Goal: Find specific page/section: Find specific page/section

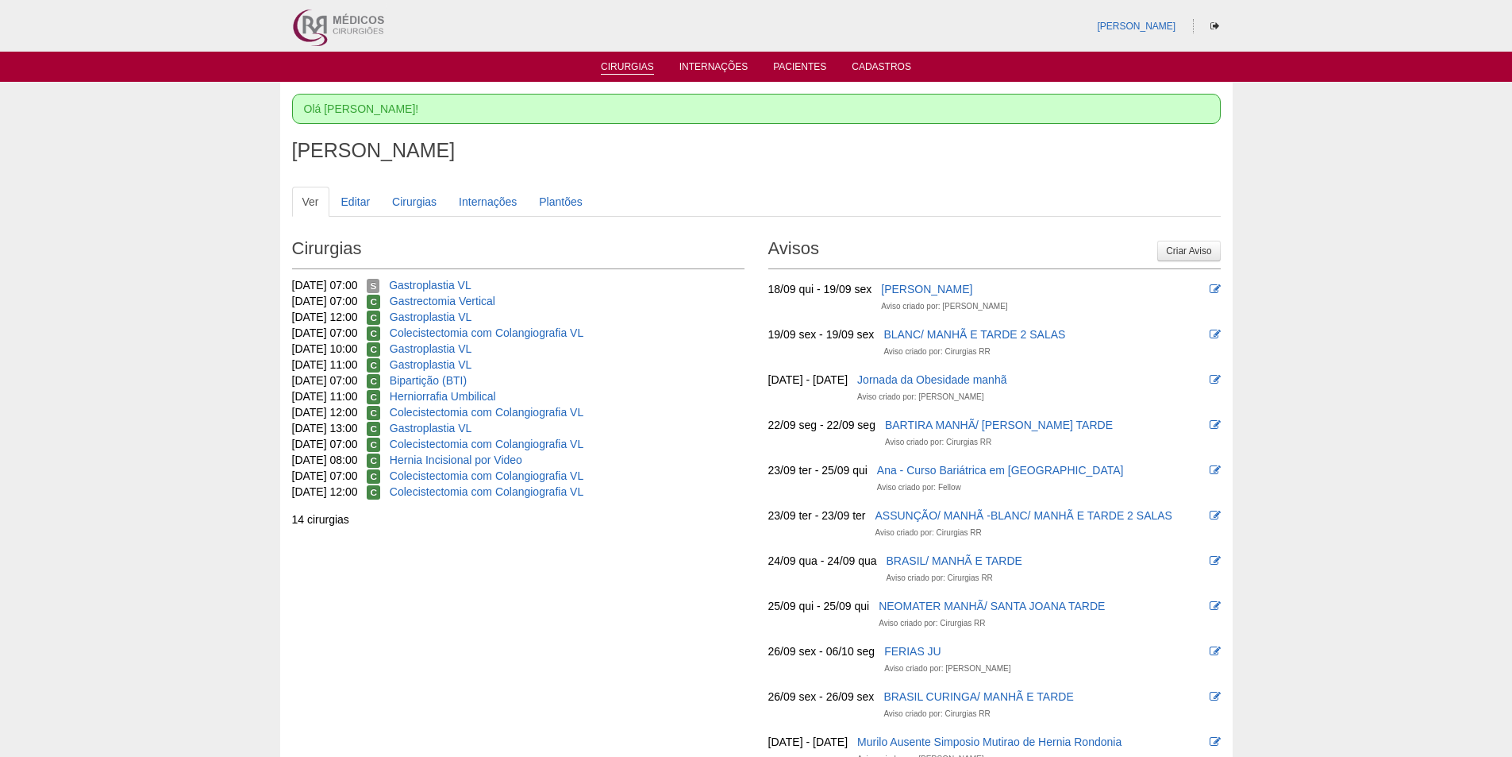
click at [610, 64] on link "Cirurgias" at bounding box center [627, 67] width 53 height 13
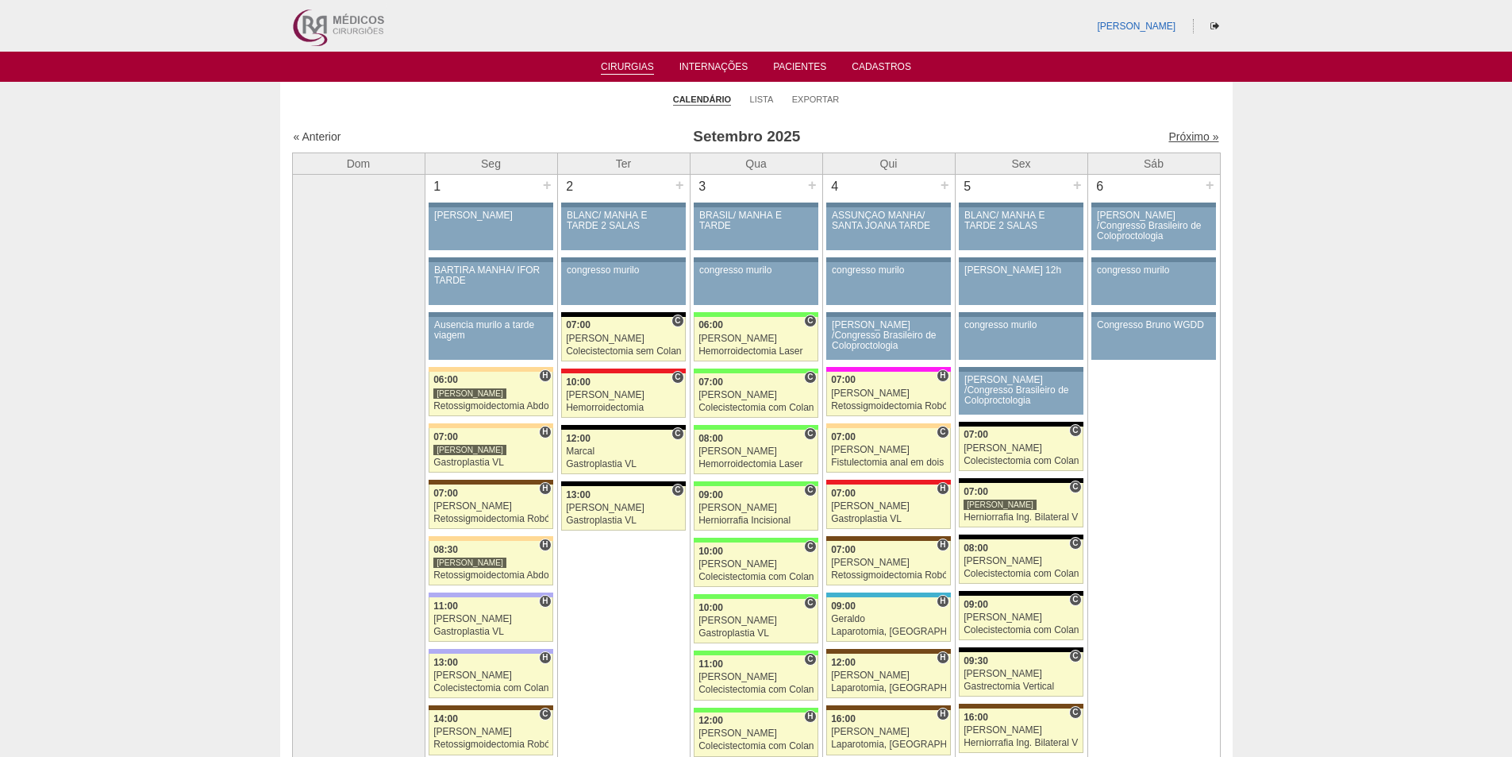
click at [1176, 133] on link "Próximo »" at bounding box center [1194, 136] width 50 height 13
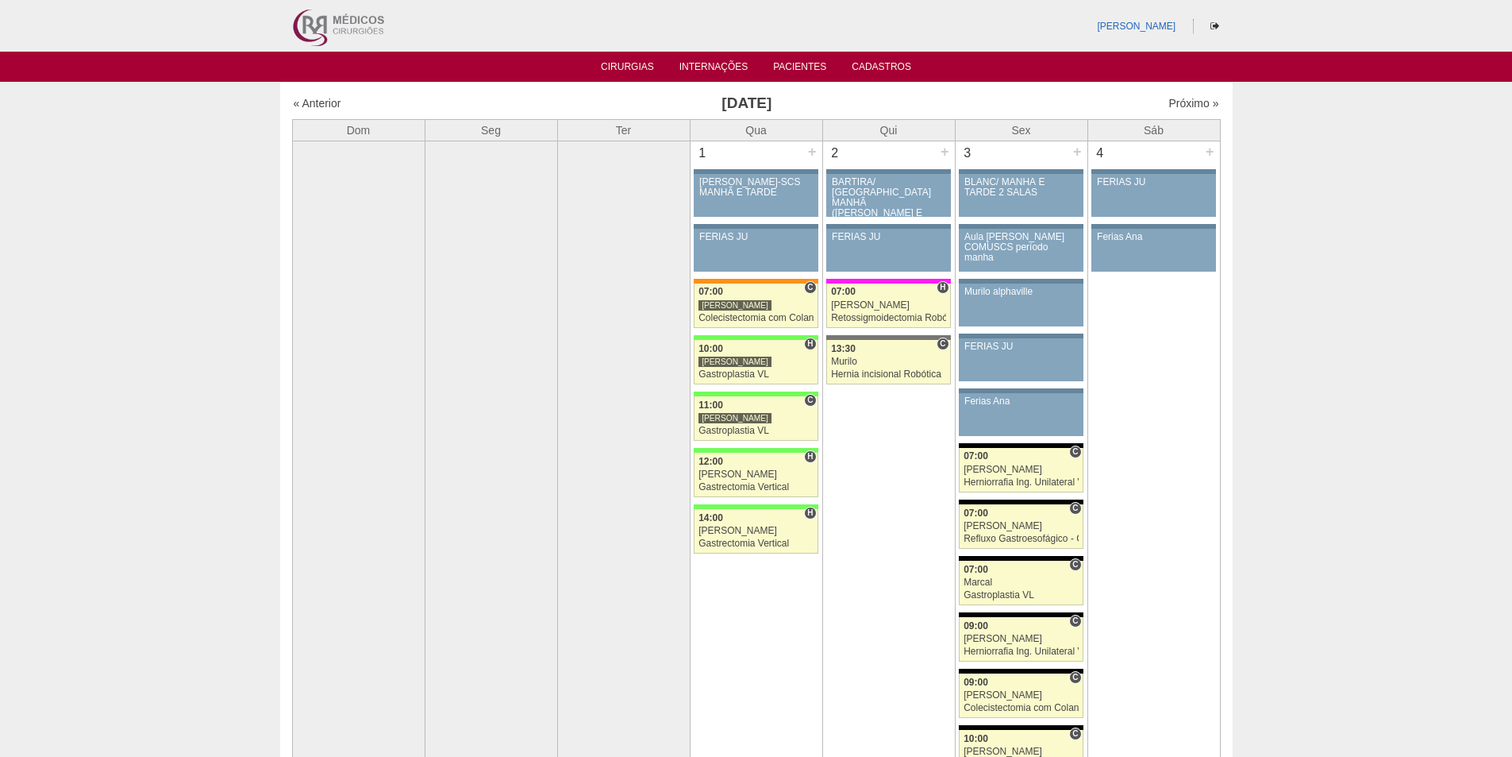
click at [322, 95] on div "« Anterior" at bounding box center [405, 103] width 222 height 16
click at [322, 100] on link "« Anterior" at bounding box center [318, 103] width 48 height 13
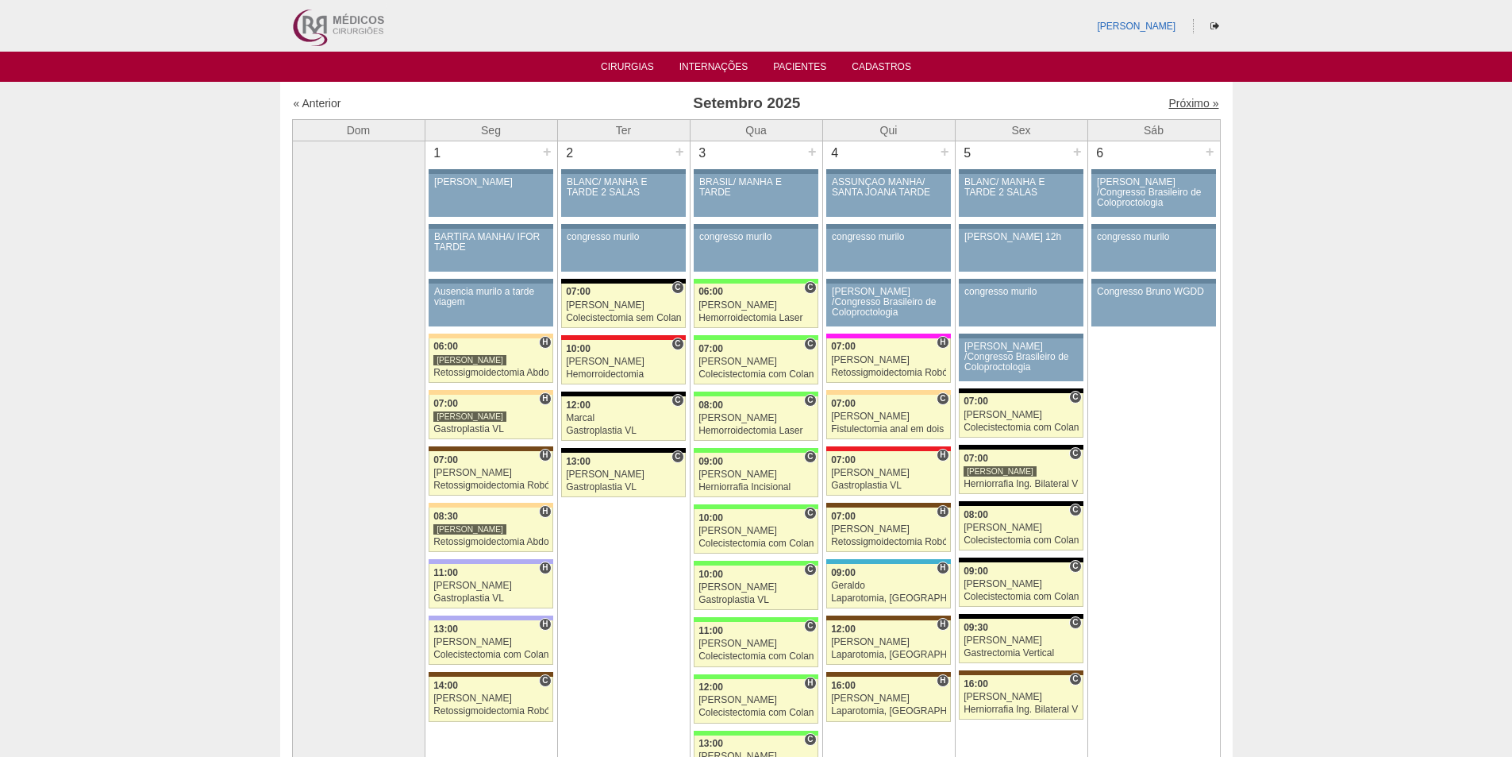
click at [1175, 98] on link "Próximo »" at bounding box center [1194, 103] width 50 height 13
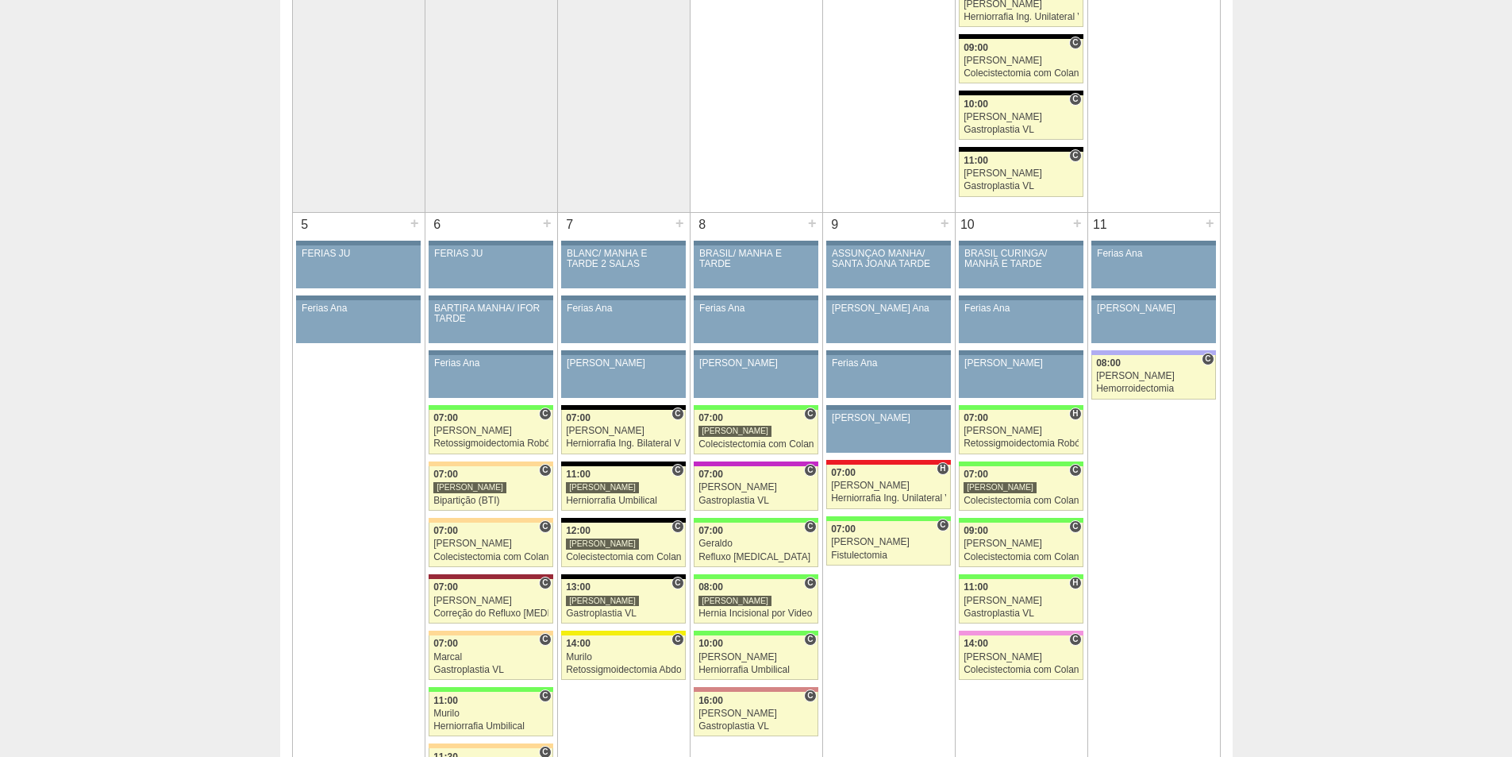
scroll to position [635, 0]
